Goal: Find specific page/section: Find specific page/section

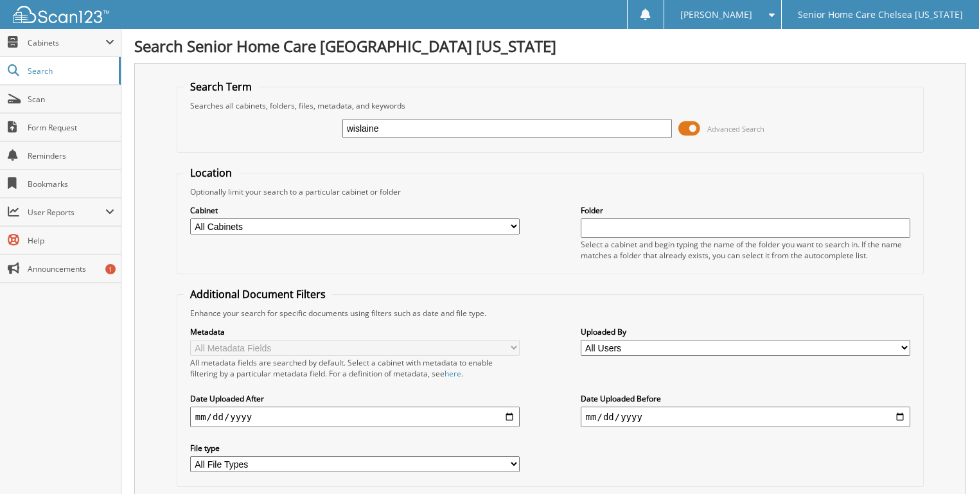
type input "wislaine"
click at [691, 122] on span at bounding box center [689, 128] width 22 height 19
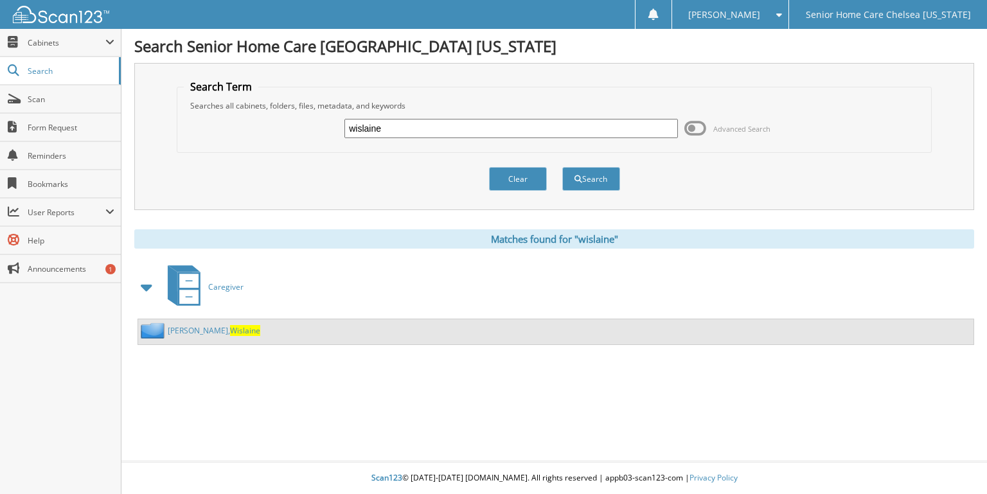
click at [182, 325] on link "Esterlin, Wislaine" at bounding box center [214, 330] width 92 height 11
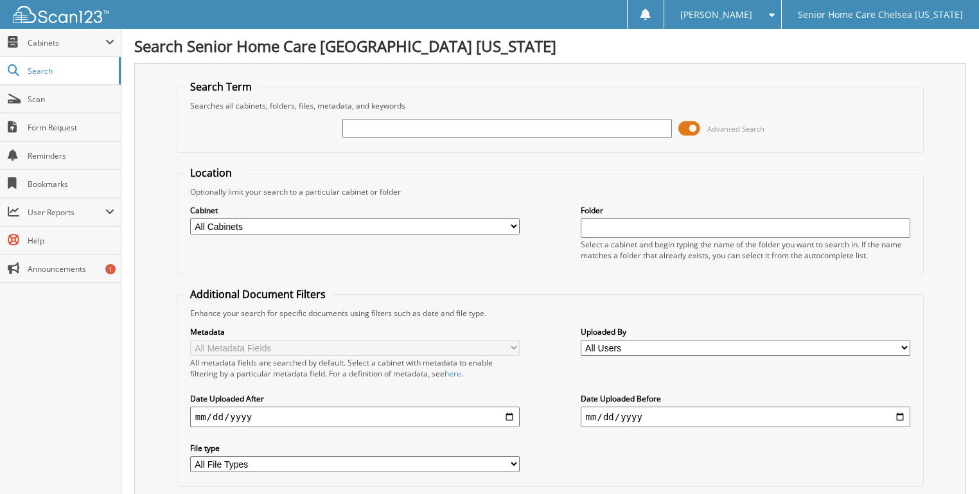
click at [393, 130] on input "text" at bounding box center [507, 128] width 330 height 19
type input "yessika"
click at [685, 129] on span at bounding box center [689, 128] width 22 height 19
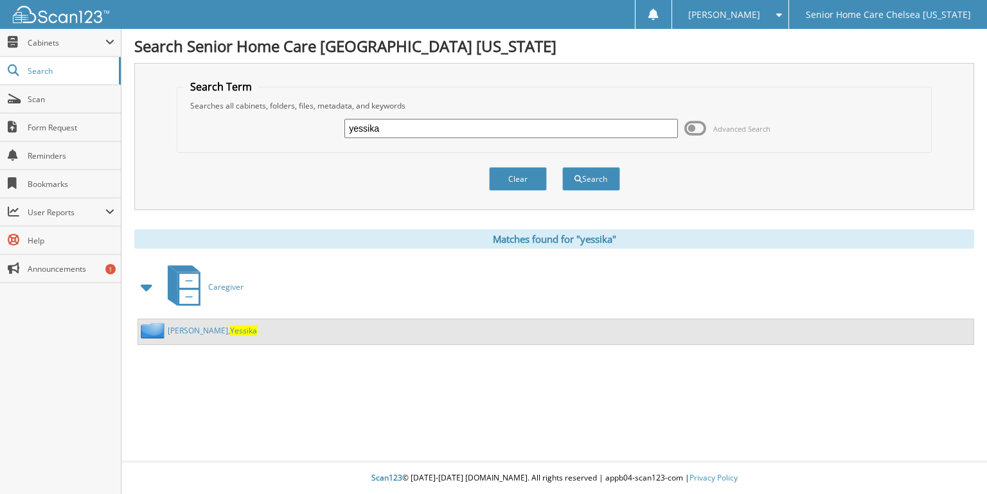
click at [200, 327] on link "Perez Amparo, Yessika" at bounding box center [212, 330] width 89 height 11
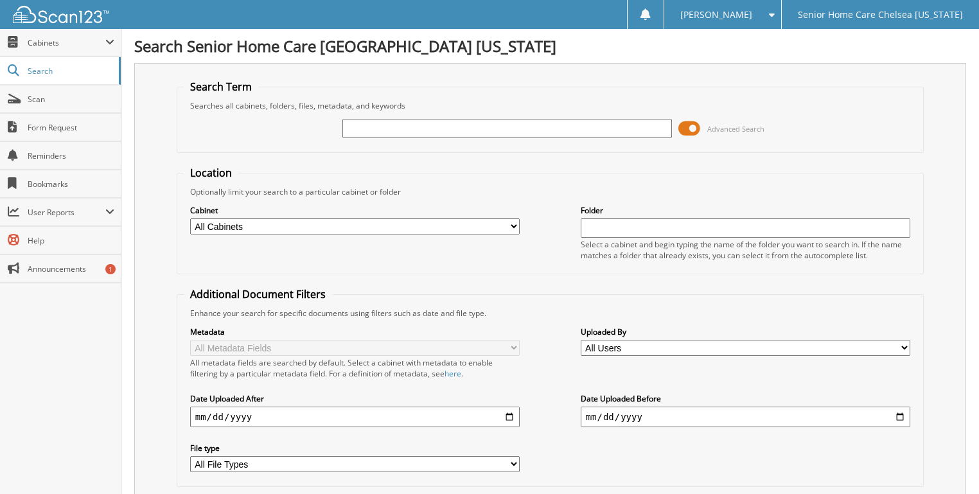
click at [411, 131] on input "text" at bounding box center [507, 128] width 330 height 19
type input "doris"
click at [696, 127] on span at bounding box center [689, 128] width 22 height 19
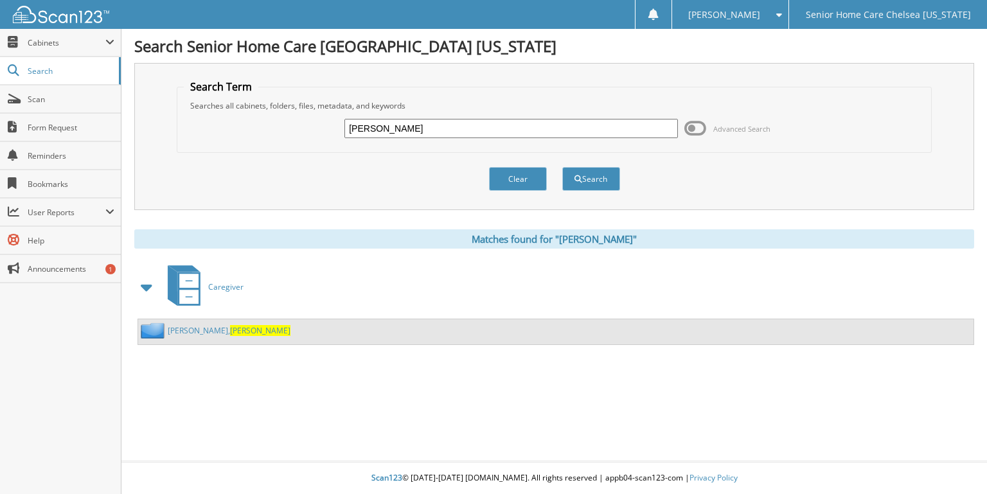
click at [184, 326] on link "ordonez, Doris" at bounding box center [229, 330] width 123 height 11
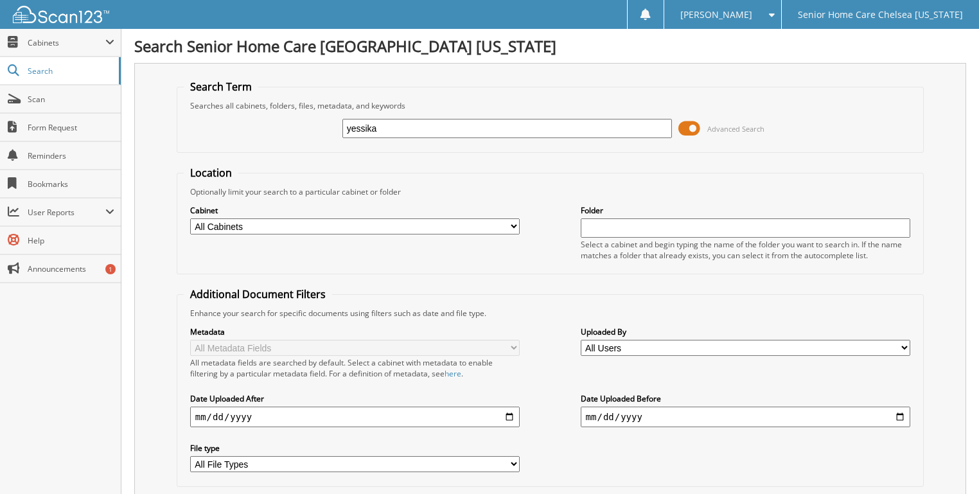
type input "yessika"
click at [698, 129] on span at bounding box center [689, 128] width 22 height 19
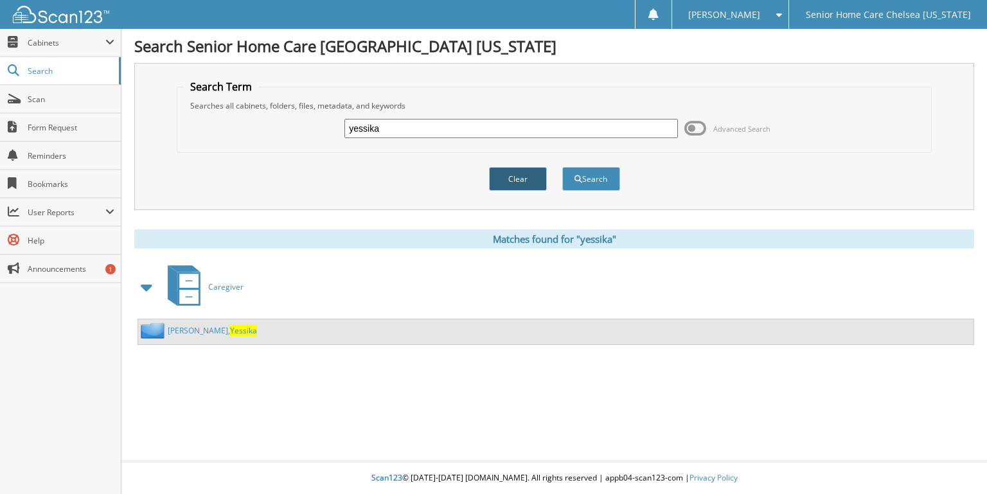
click at [536, 173] on button "Clear" at bounding box center [518, 179] width 58 height 24
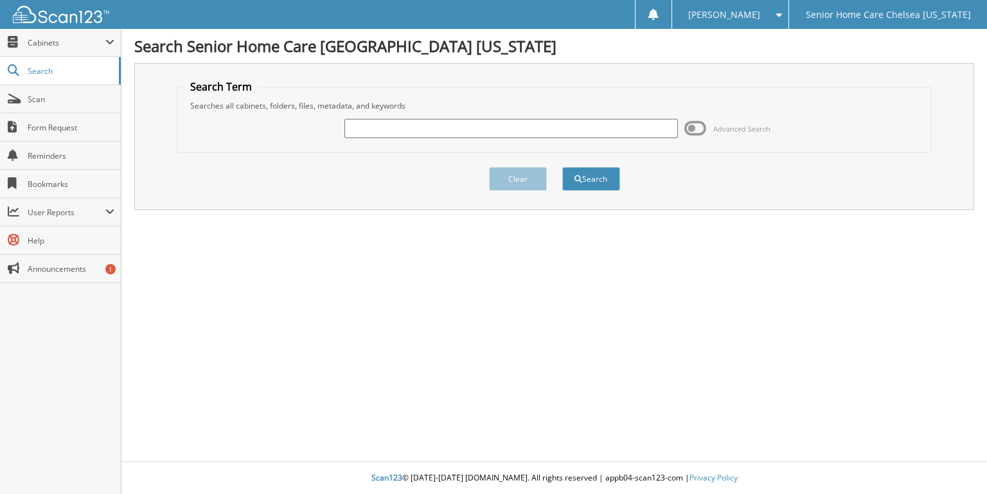
click at [492, 119] on input "text" at bounding box center [510, 128] width 333 height 19
type input "nohelz"
click at [562, 167] on button "Search" at bounding box center [591, 179] width 58 height 24
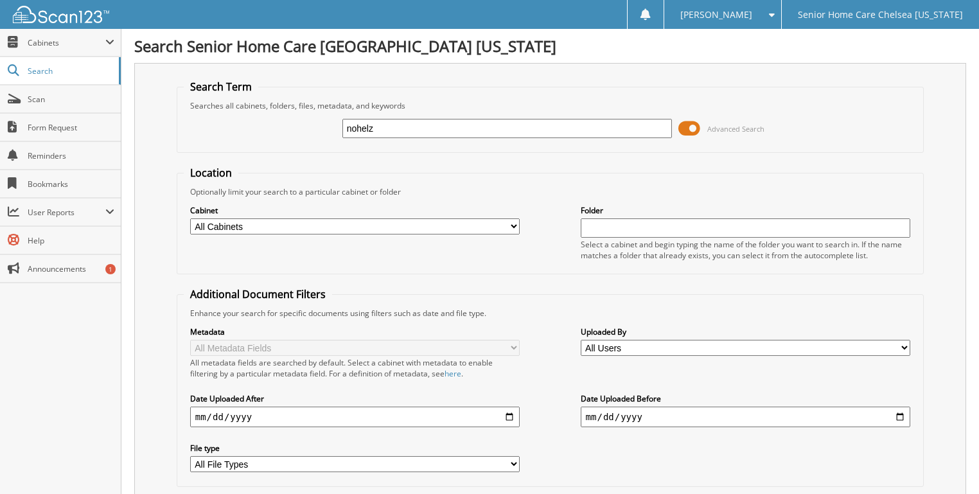
click at [690, 123] on span at bounding box center [689, 128] width 22 height 19
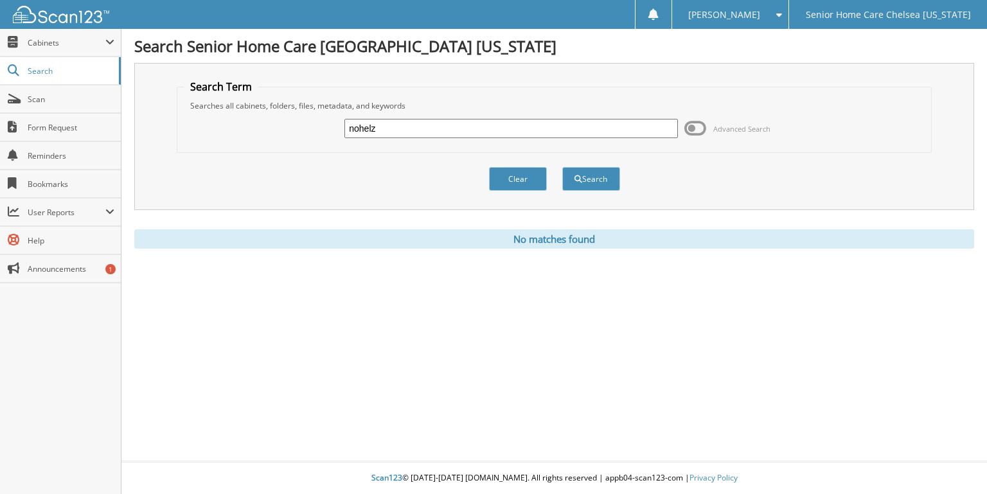
click at [520, 189] on div "Clear" at bounding box center [518, 179] width 60 height 26
click at [426, 125] on input "nohelz" at bounding box center [510, 128] width 333 height 19
type input "n"
type input "noheliz"
click at [562, 167] on button "Search" at bounding box center [591, 179] width 58 height 24
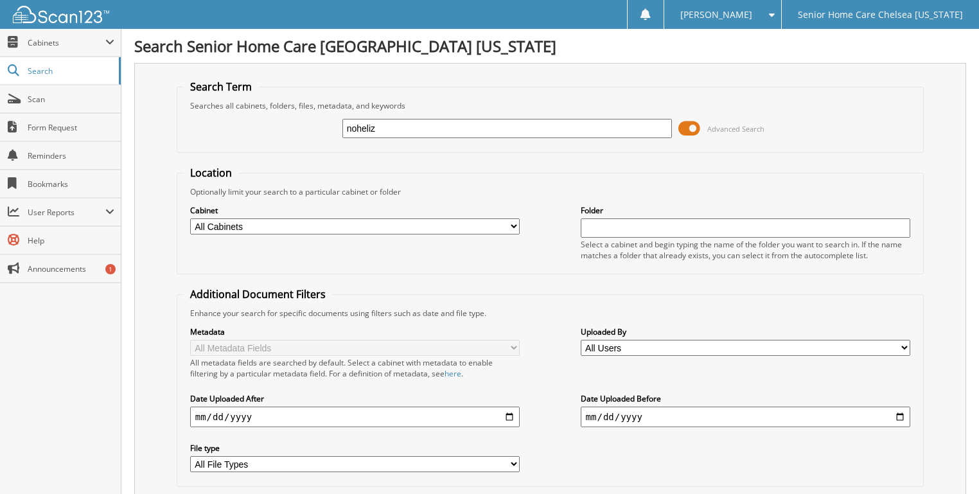
click at [692, 126] on span at bounding box center [689, 128] width 22 height 19
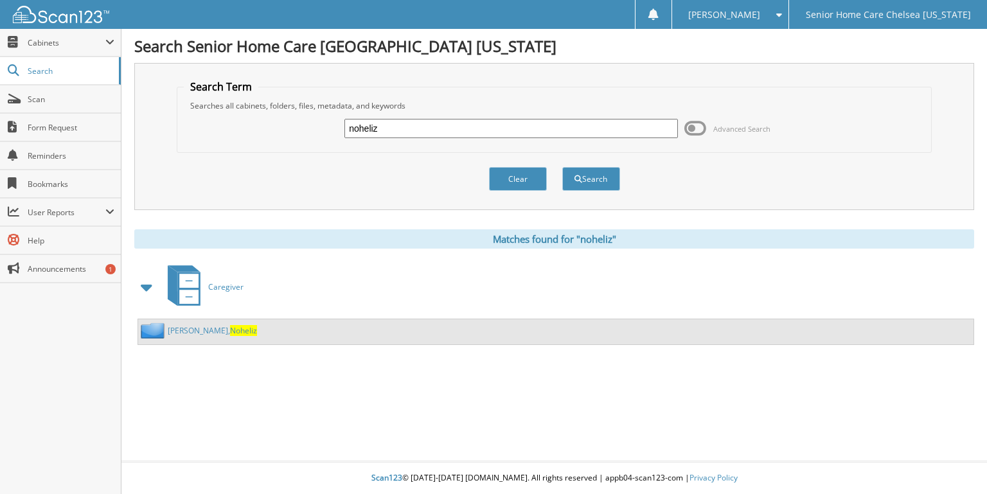
click at [230, 325] on span "Noheliz" at bounding box center [243, 330] width 27 height 11
